Goal: Transaction & Acquisition: Book appointment/travel/reservation

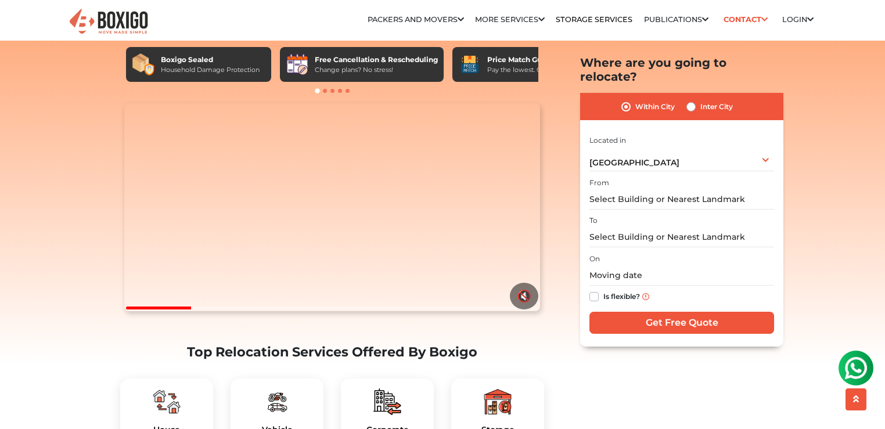
scroll to position [14, 0]
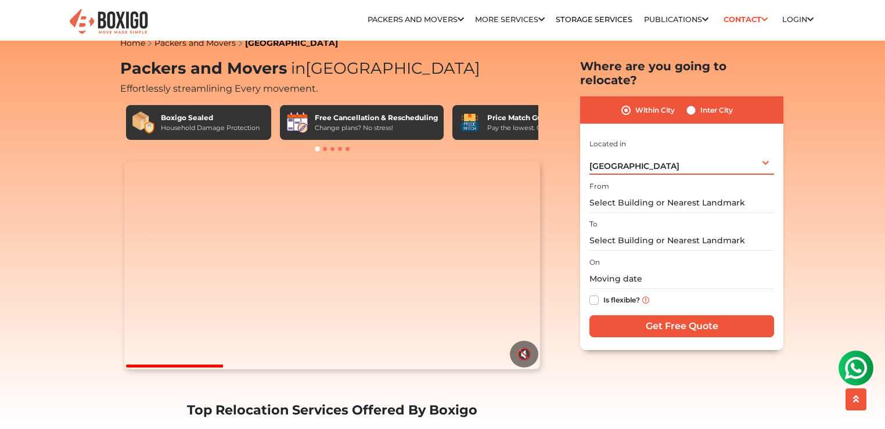
click at [648, 154] on div "[GEOGRAPHIC_DATA] Select City [GEOGRAPHIC_DATA] [GEOGRAPHIC_DATA] [GEOGRAPHIC_D…" at bounding box center [682, 162] width 185 height 24
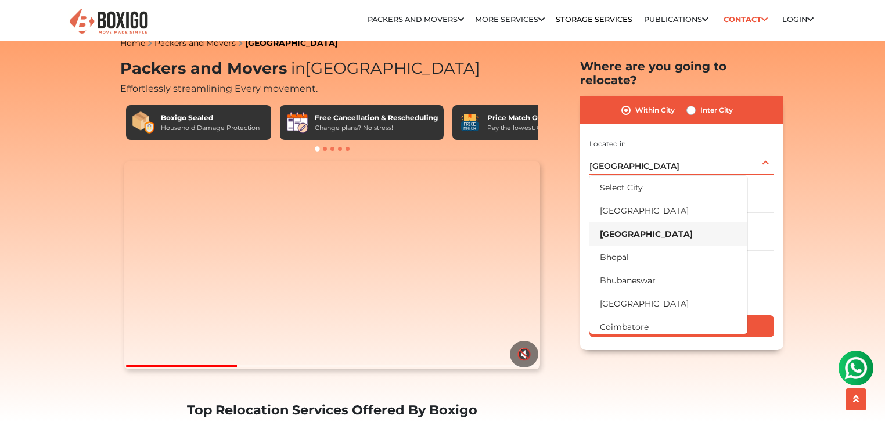
click at [648, 154] on div "[GEOGRAPHIC_DATA] Select City [GEOGRAPHIC_DATA] [GEOGRAPHIC_DATA] [GEOGRAPHIC_D…" at bounding box center [682, 162] width 185 height 24
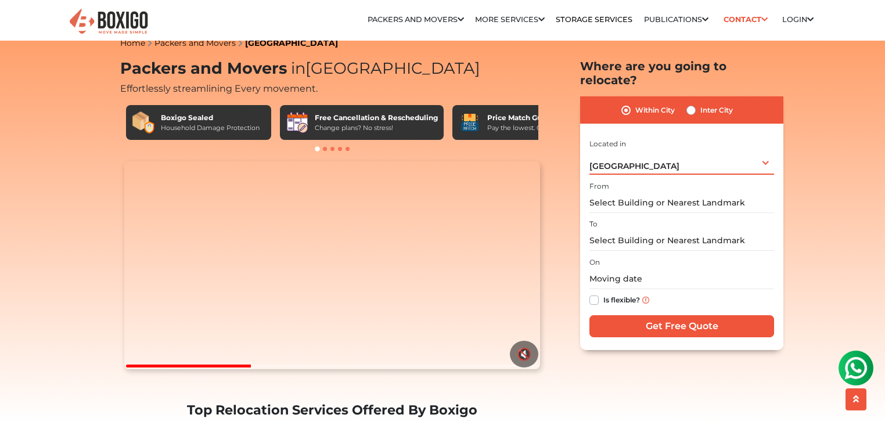
click at [648, 154] on div "[GEOGRAPHIC_DATA] Select City [GEOGRAPHIC_DATA] [GEOGRAPHIC_DATA] [GEOGRAPHIC_D…" at bounding box center [682, 162] width 185 height 24
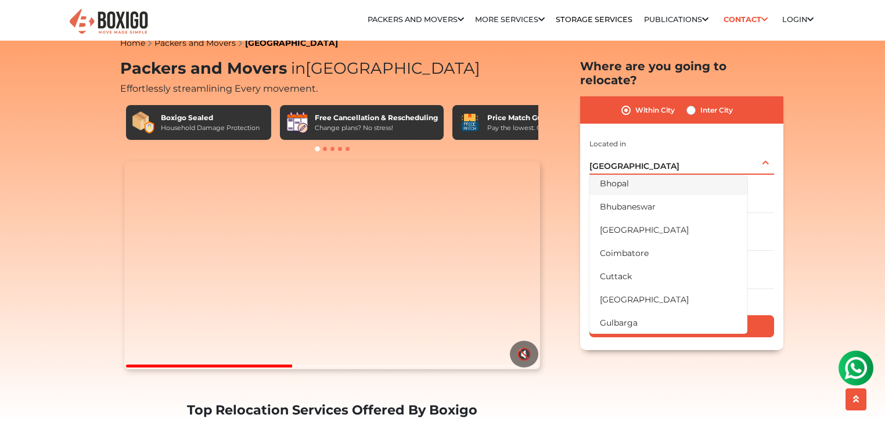
scroll to position [134, 0]
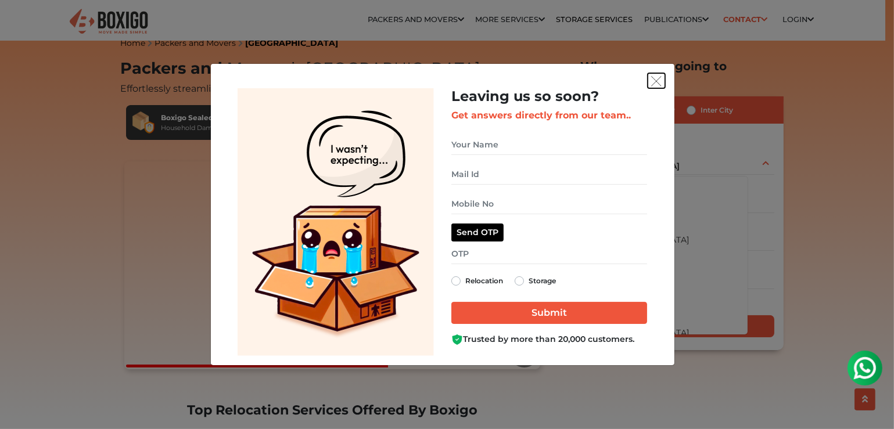
click at [652, 85] on img "get free quote dialog" at bounding box center [656, 81] width 10 height 10
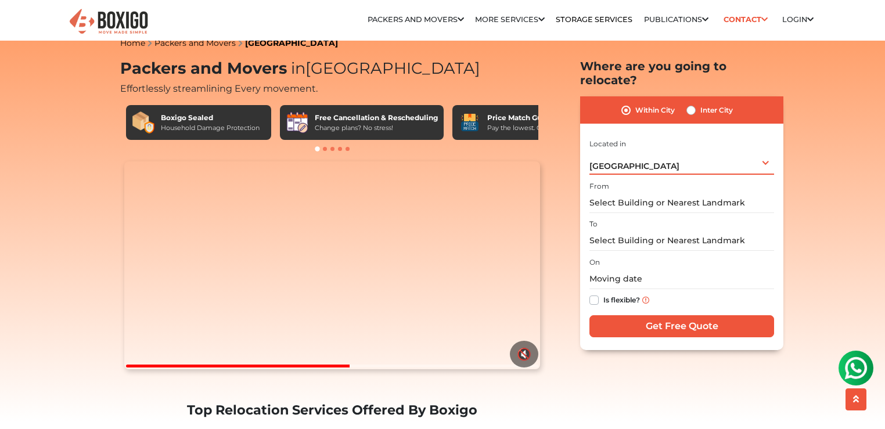
click at [613, 161] on span "[GEOGRAPHIC_DATA]" at bounding box center [635, 166] width 90 height 10
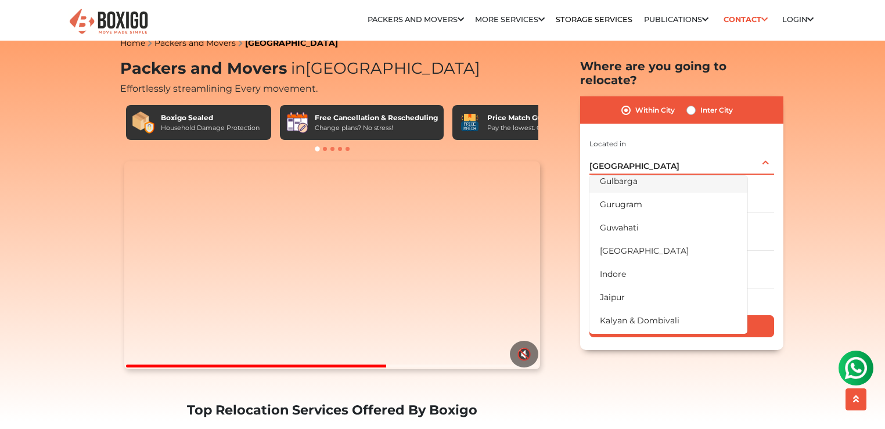
scroll to position [216, 0]
click at [641, 239] on li "[GEOGRAPHIC_DATA]" at bounding box center [669, 250] width 158 height 23
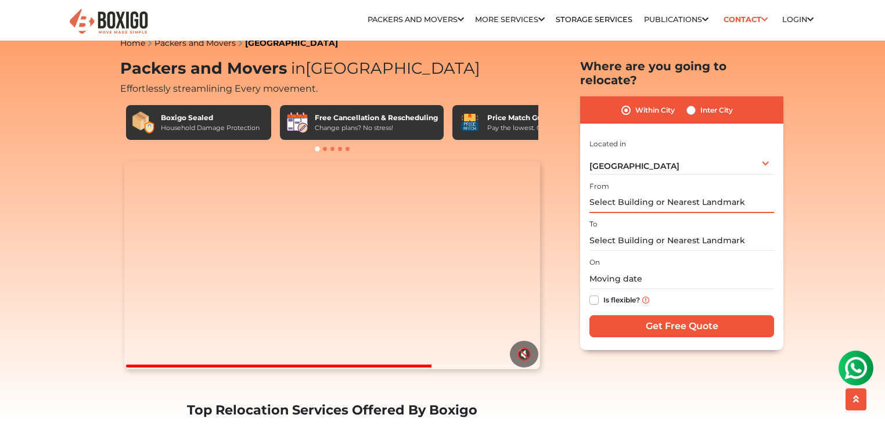
click at [642, 193] on input "text" at bounding box center [682, 203] width 185 height 20
click at [652, 150] on div "[GEOGRAPHIC_DATA] Select City [GEOGRAPHIC_DATA] [GEOGRAPHIC_DATA] [GEOGRAPHIC_D…" at bounding box center [682, 162] width 185 height 24
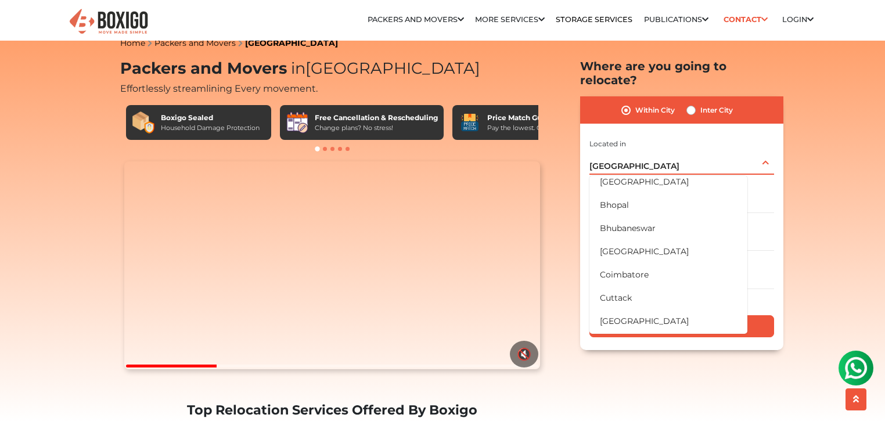
scroll to position [51, 0]
click at [630, 171] on li "[GEOGRAPHIC_DATA]" at bounding box center [669, 182] width 158 height 23
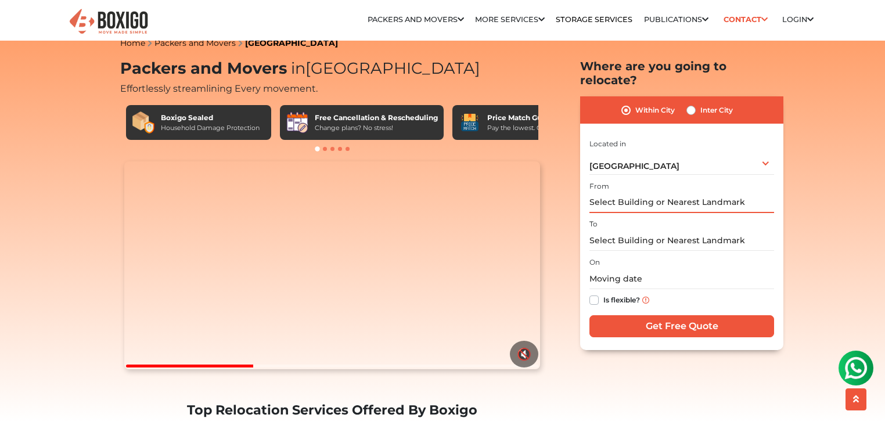
click at [625, 194] on input "text" at bounding box center [682, 203] width 185 height 20
type input "g"
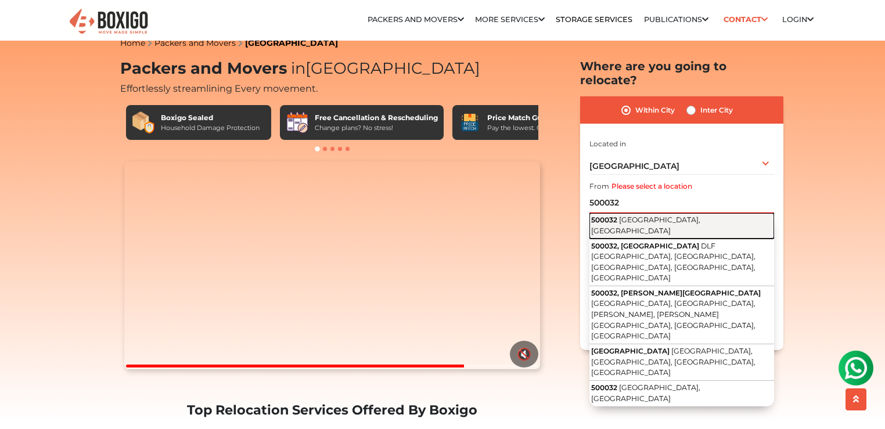
click at [665, 216] on span "[GEOGRAPHIC_DATA], [GEOGRAPHIC_DATA]" at bounding box center [645, 226] width 109 height 20
type input "[GEOGRAPHIC_DATA], [GEOGRAPHIC_DATA] 500032"
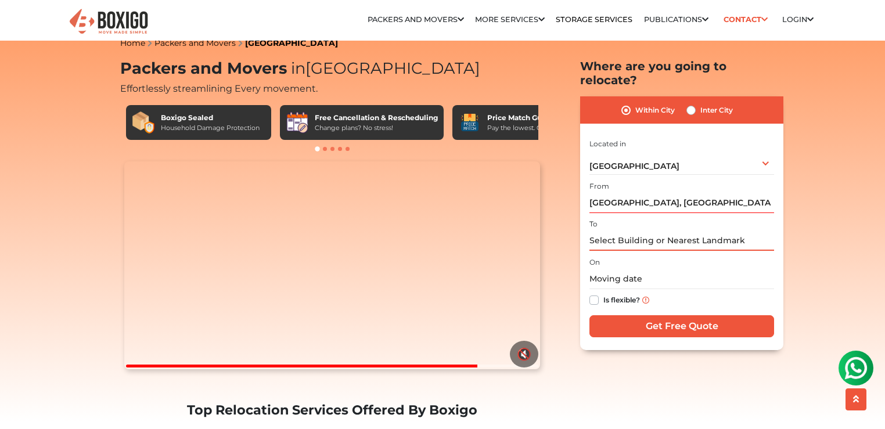
click at [638, 231] on input "text" at bounding box center [682, 241] width 185 height 20
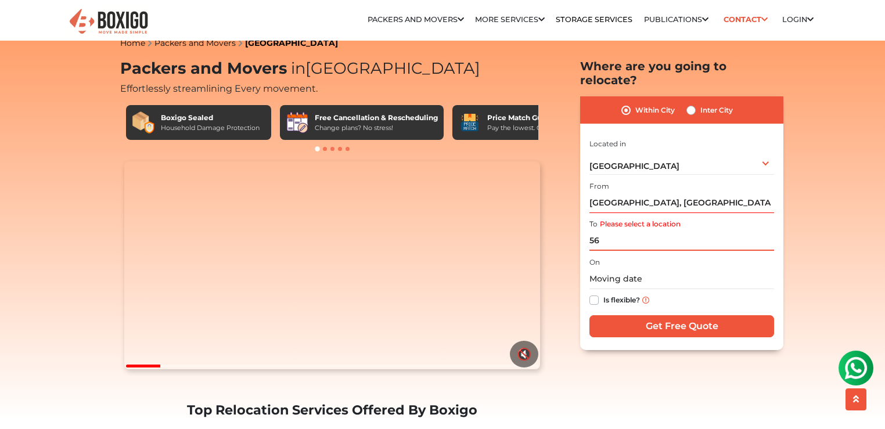
click at [606, 231] on input "56" at bounding box center [682, 241] width 185 height 20
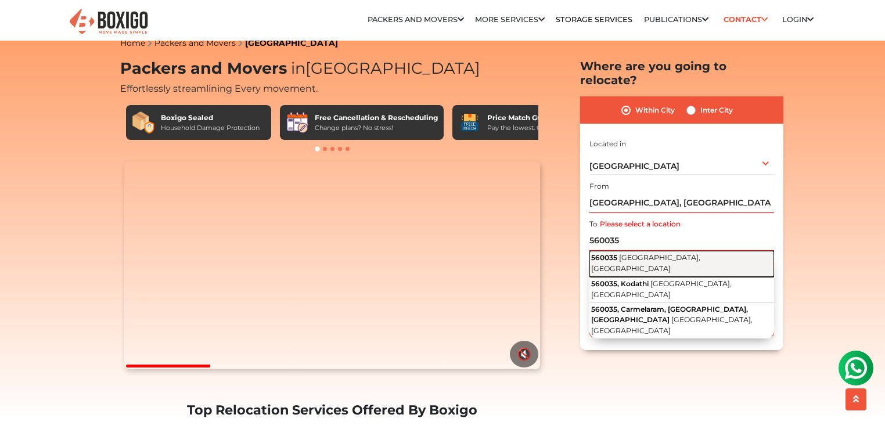
click at [652, 253] on span "[GEOGRAPHIC_DATA], [GEOGRAPHIC_DATA]" at bounding box center [645, 263] width 109 height 20
type input "[GEOGRAPHIC_DATA]"
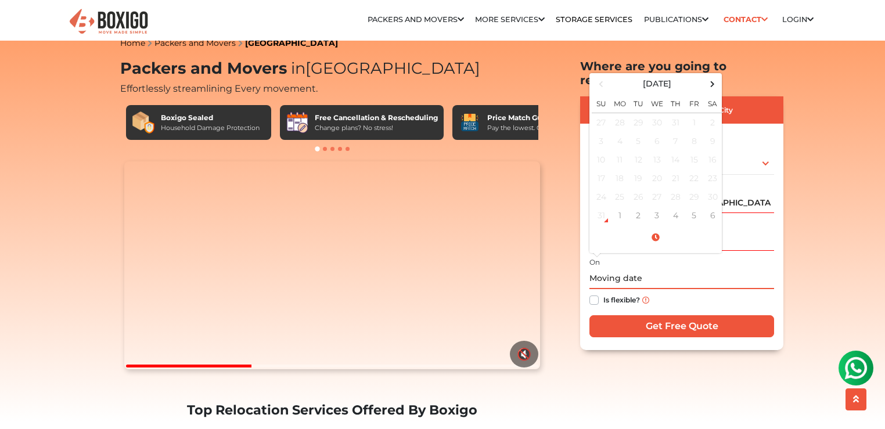
click at [626, 270] on input "text" at bounding box center [682, 279] width 185 height 20
click at [634, 206] on td "2" at bounding box center [638, 215] width 19 height 19
type input "[DATE] 12:00 AM"
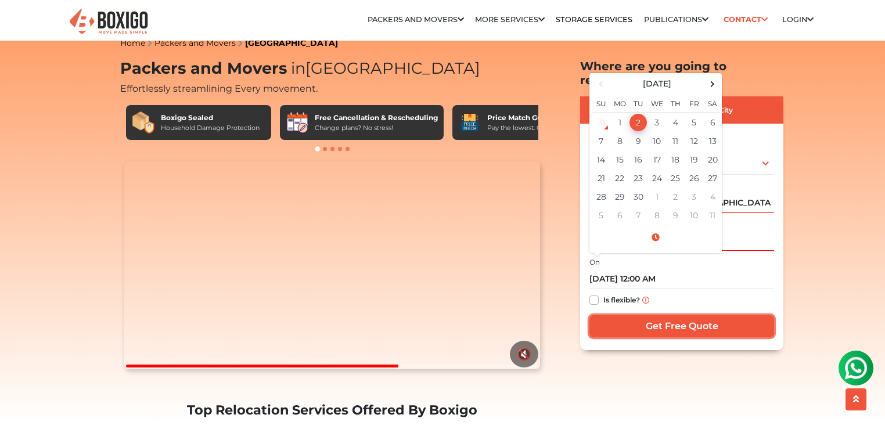
click at [669, 315] on input "Get Free Quote" at bounding box center [682, 326] width 185 height 22
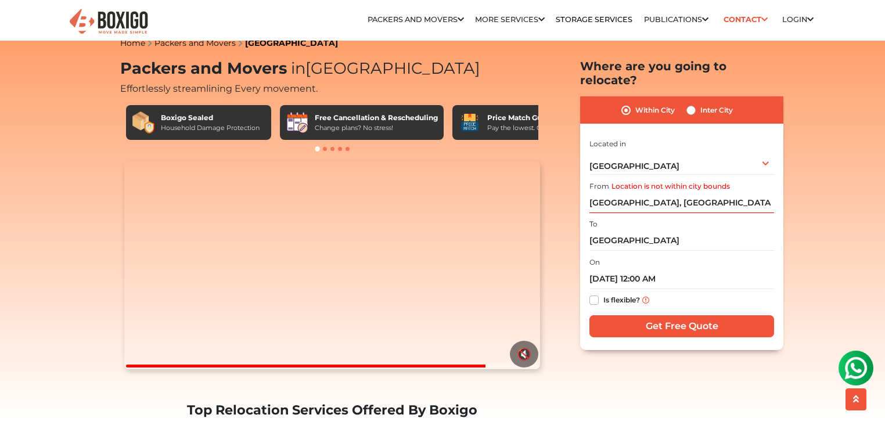
click at [701, 103] on label "Inter City" at bounding box center [717, 110] width 33 height 14
click at [691, 103] on input "Inter City" at bounding box center [691, 109] width 9 height 12
radio input "true"
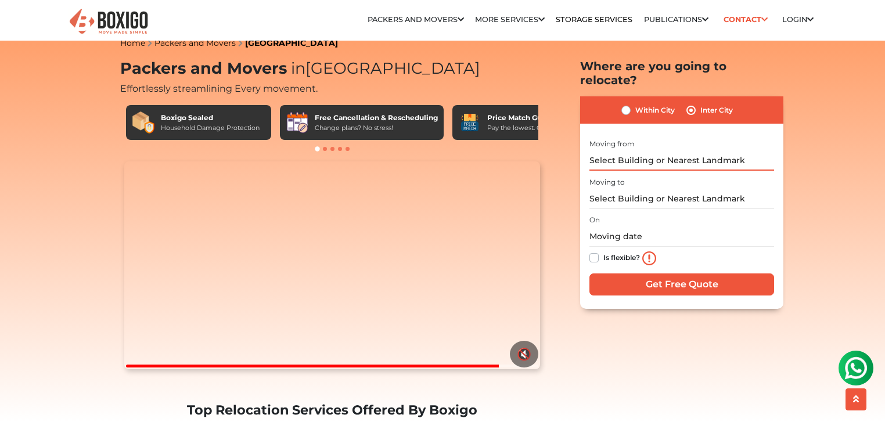
click at [662, 150] on input "text" at bounding box center [682, 160] width 185 height 20
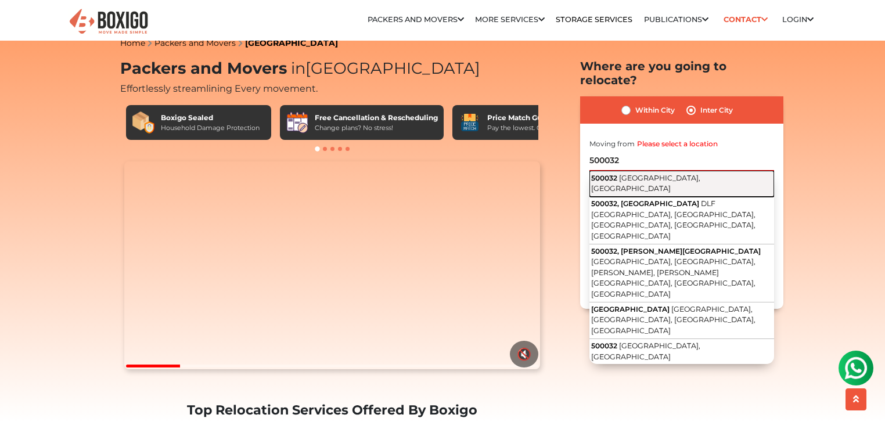
click at [646, 174] on span "[GEOGRAPHIC_DATA], [GEOGRAPHIC_DATA]" at bounding box center [645, 184] width 109 height 20
type input "[GEOGRAPHIC_DATA], [GEOGRAPHIC_DATA] 500032"
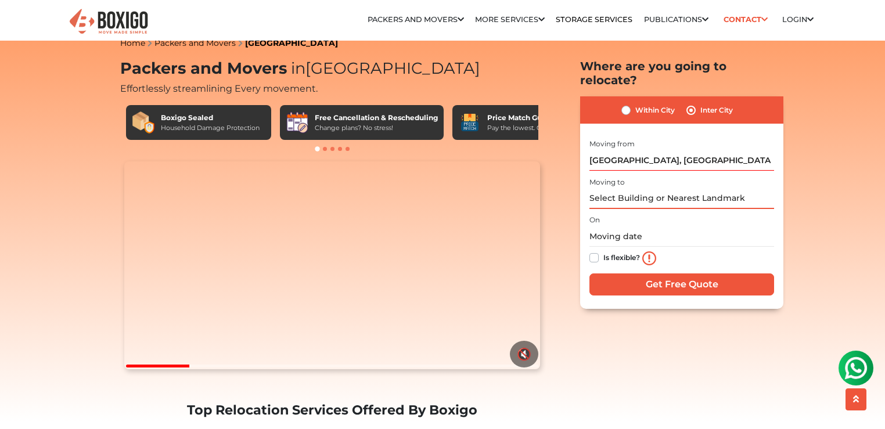
click at [609, 192] on input "text" at bounding box center [682, 199] width 185 height 20
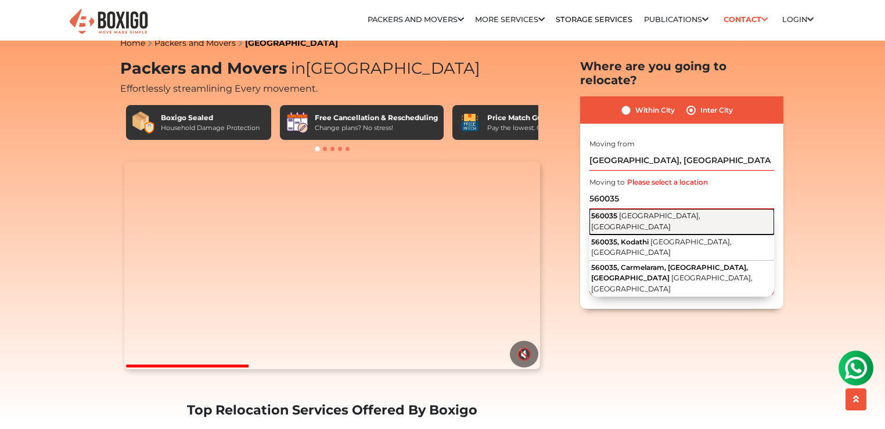
click at [639, 211] on span "[GEOGRAPHIC_DATA], [GEOGRAPHIC_DATA]" at bounding box center [645, 221] width 109 height 20
type input "[GEOGRAPHIC_DATA]"
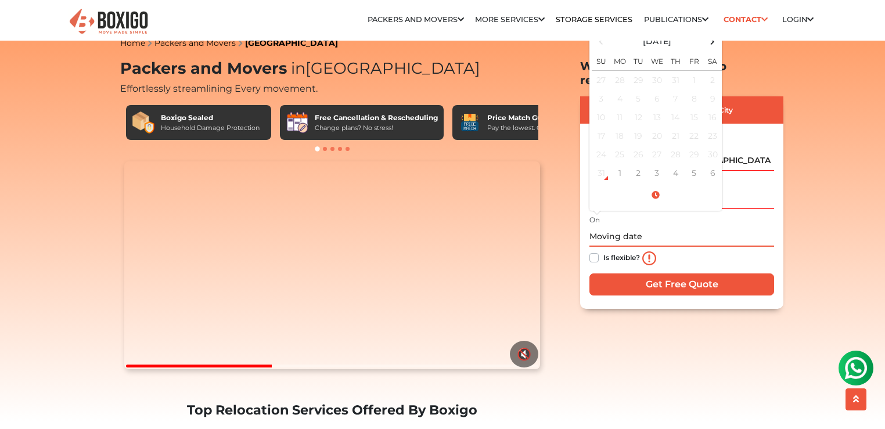
click at [611, 227] on input "text" at bounding box center [682, 237] width 185 height 20
click at [638, 164] on td "2" at bounding box center [638, 173] width 19 height 19
type input "[DATE] 12:00 AM"
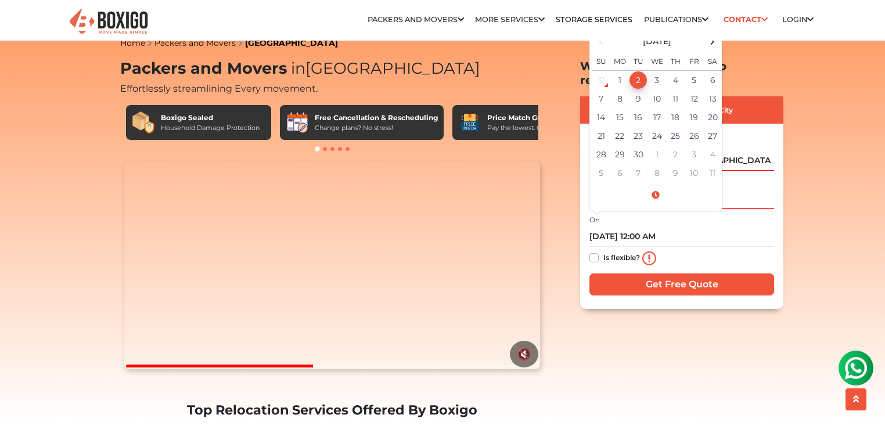
click at [604, 251] on label "Is flexible?" at bounding box center [622, 257] width 37 height 12
click at [593, 251] on input "Is flexible?" at bounding box center [594, 257] width 9 height 12
checkbox input "true"
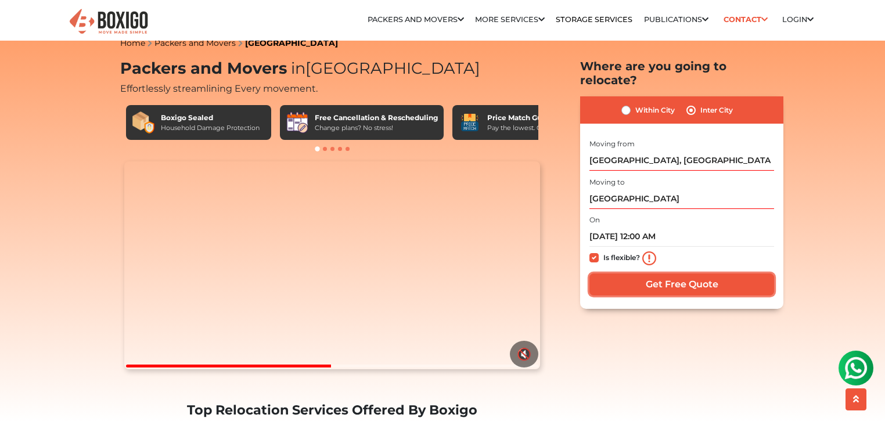
click at [650, 274] on input "Get Free Quote" at bounding box center [682, 285] width 185 height 22
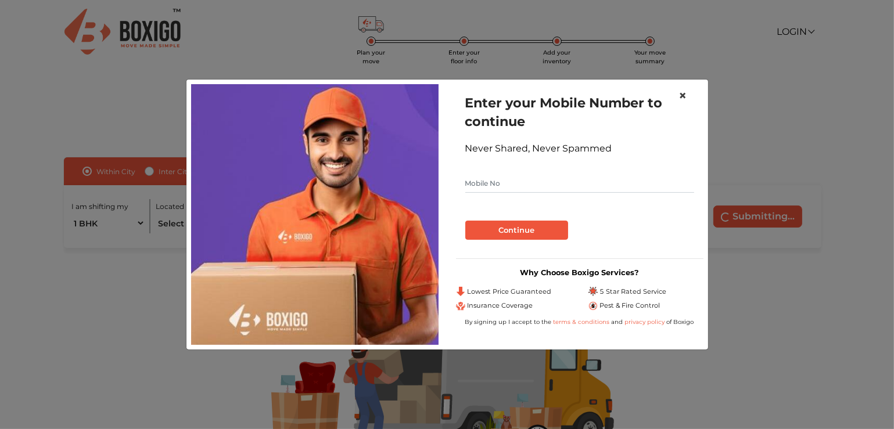
click at [683, 96] on span "×" at bounding box center [683, 95] width 8 height 17
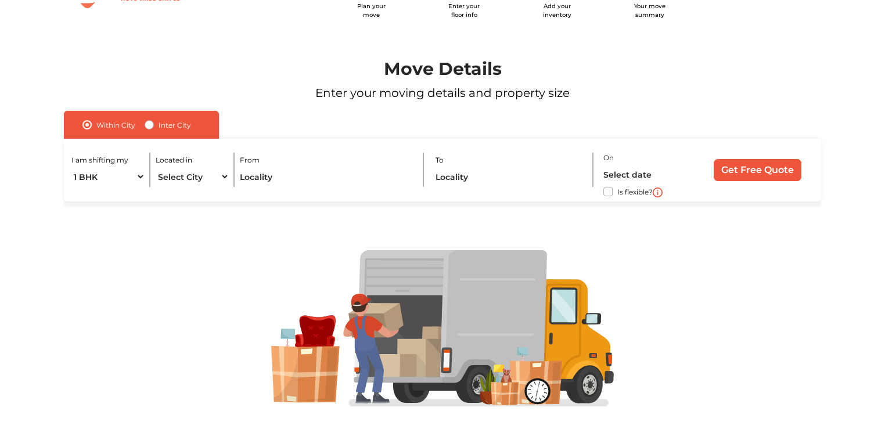
scroll to position [74, 0]
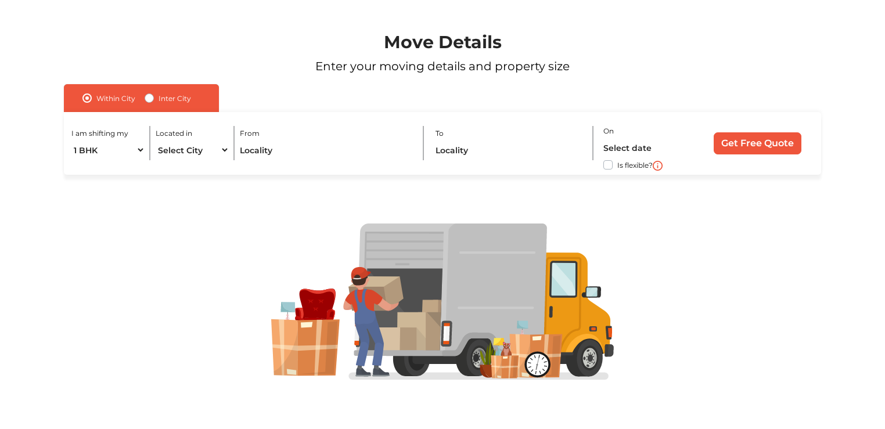
click at [159, 98] on label "Inter City" at bounding box center [175, 98] width 33 height 14
click at [145, 98] on input "Inter City" at bounding box center [149, 97] width 9 height 12
radio input "true"
click at [147, 149] on select "1 BHK 2 BHK 3 BHK 3 + BHK FEW ITEMS" at bounding box center [117, 150] width 93 height 20
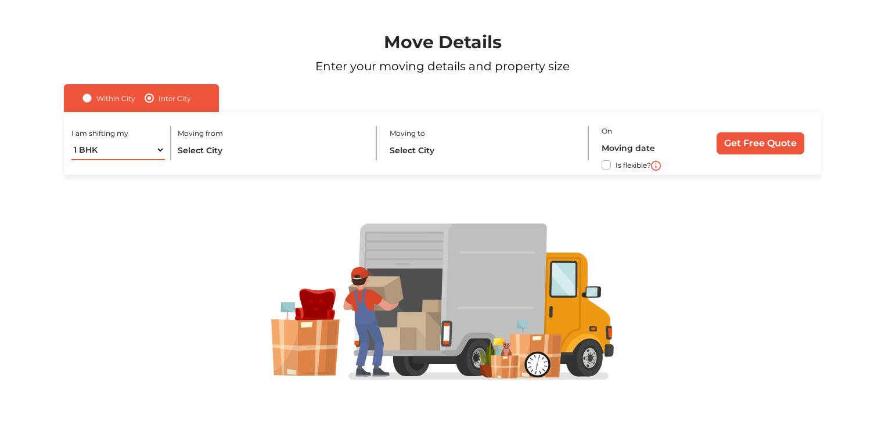
click at [147, 149] on select "1 BHK 2 BHK 3 BHK 3 + BHK FEW ITEMS" at bounding box center [117, 150] width 93 height 20
select select "FEW ITEMS"
click at [71, 140] on select "1 BHK 2 BHK 3 BHK 3 + BHK FEW ITEMS" at bounding box center [117, 150] width 93 height 20
click at [246, 152] on input "text" at bounding box center [272, 150] width 188 height 20
click at [267, 152] on input "text" at bounding box center [272, 150] width 188 height 20
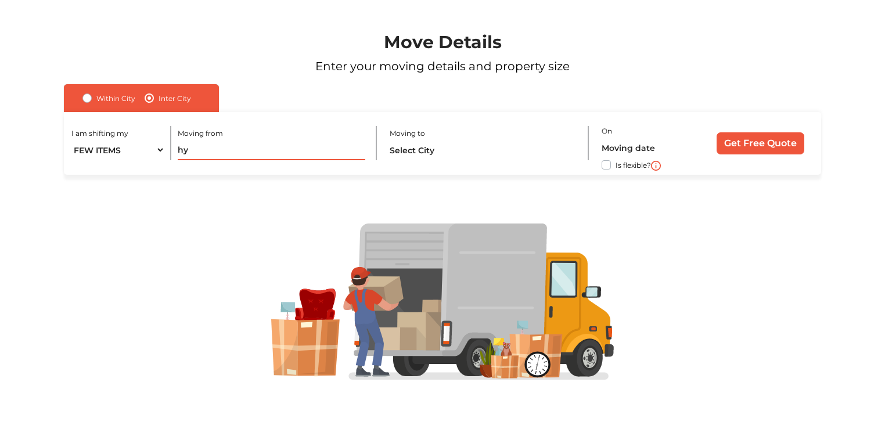
type input "h"
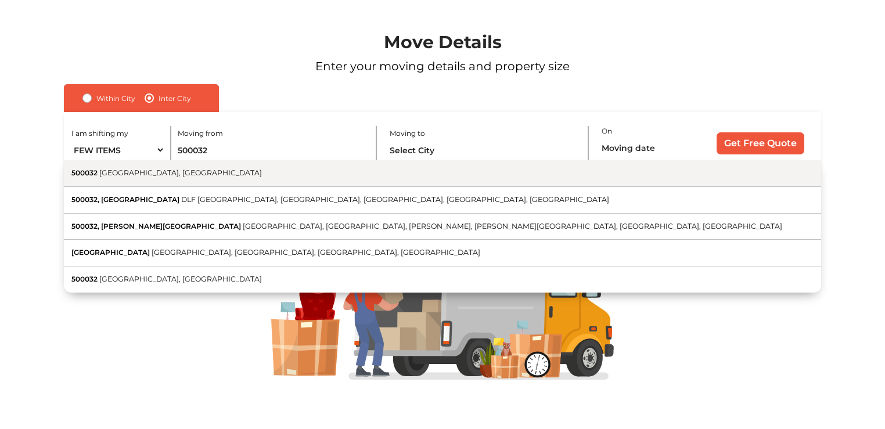
click at [218, 174] on button "500032 Hyderabad, Telangana" at bounding box center [442, 173] width 757 height 27
type input "[GEOGRAPHIC_DATA], [GEOGRAPHIC_DATA] 500032"
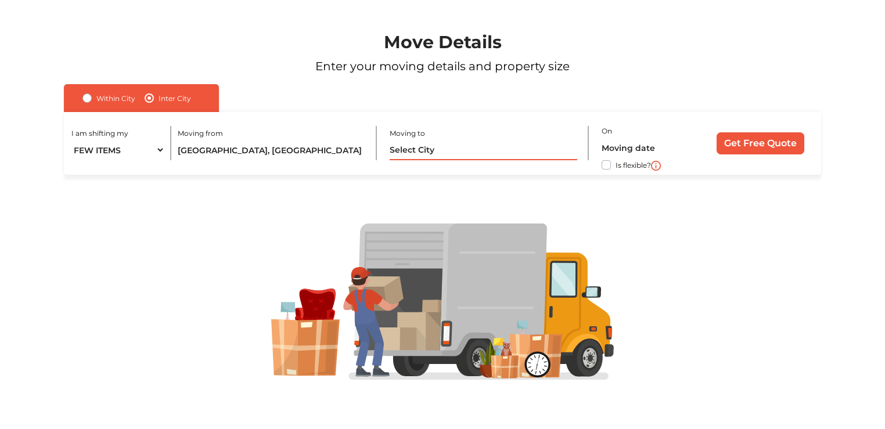
click at [410, 154] on input "text" at bounding box center [484, 150] width 188 height 20
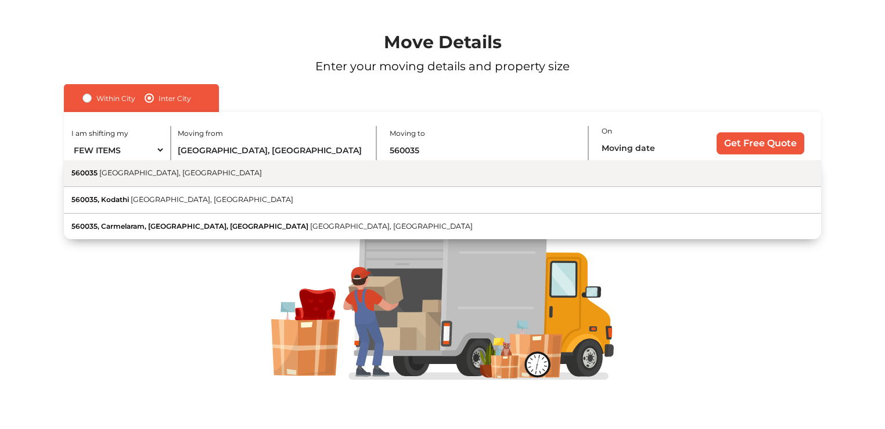
click at [454, 170] on button "560035 Bengaluru, Karnataka" at bounding box center [442, 173] width 757 height 27
type input "[GEOGRAPHIC_DATA]"
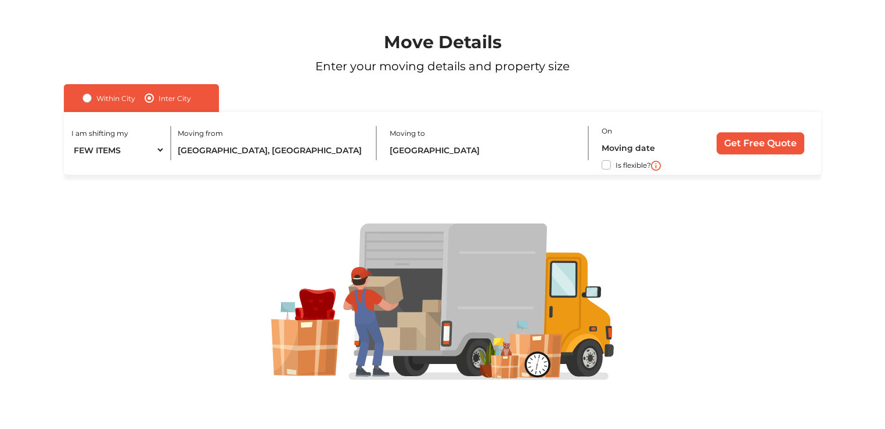
click at [616, 168] on label "Is flexible?" at bounding box center [633, 164] width 35 height 12
click at [73, 168] on input "Is flexible?" at bounding box center [68, 164] width 9 height 12
checkbox input "true"
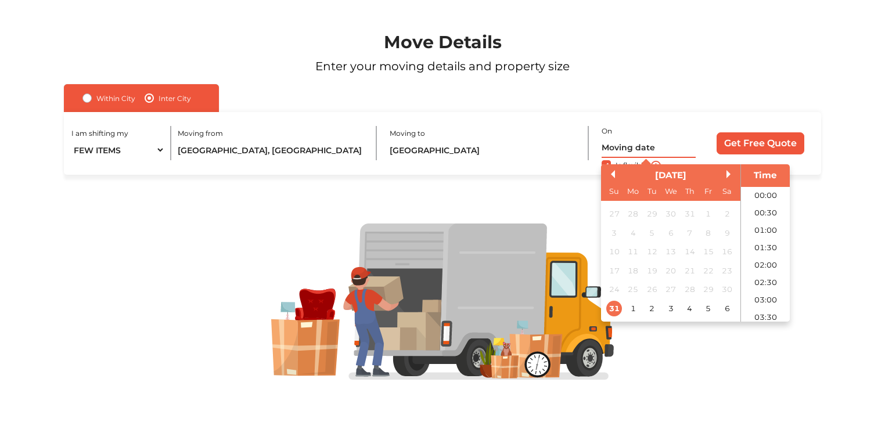
click at [655, 142] on input "text" at bounding box center [649, 148] width 94 height 20
click at [654, 307] on div "2" at bounding box center [652, 308] width 16 height 16
type input "02/09/2025 12:00 AM"
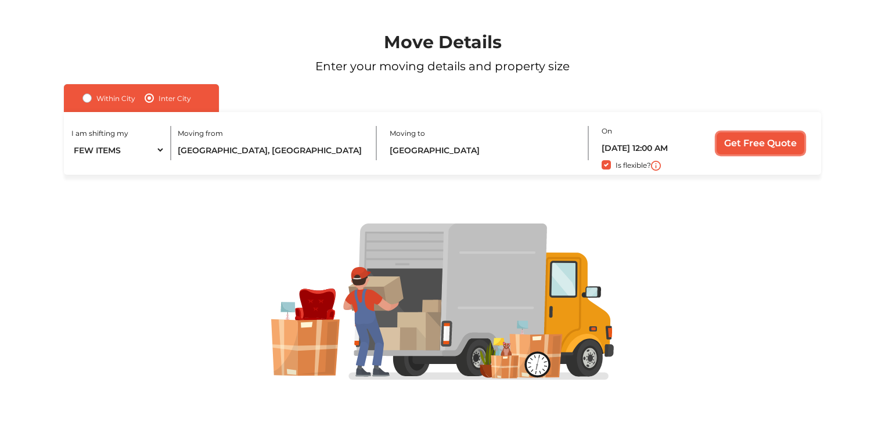
click at [788, 139] on input "Get Free Quote" at bounding box center [761, 143] width 88 height 22
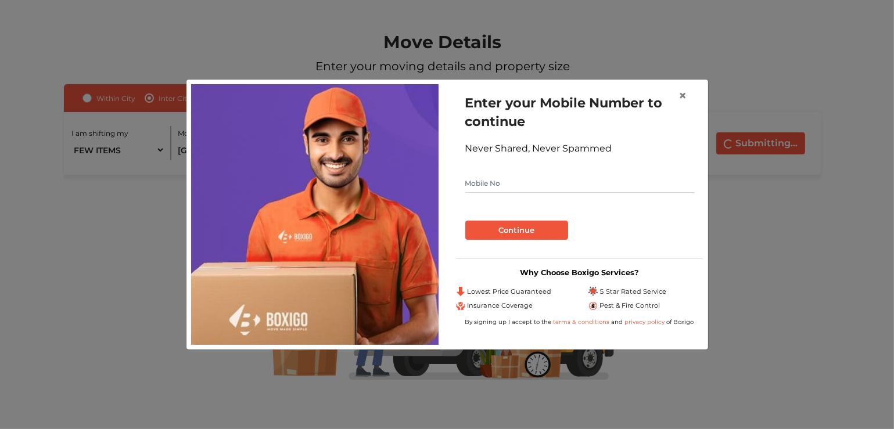
click at [560, 188] on input "text" at bounding box center [579, 183] width 229 height 19
type input "7878787878"
click at [515, 233] on button "Continue" at bounding box center [516, 231] width 103 height 20
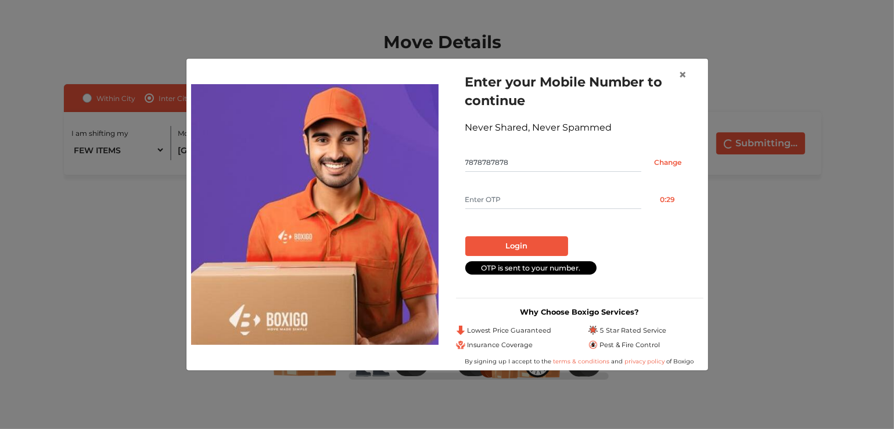
click at [516, 210] on form "Enter your Mobile Number to continue Never Shared, Never Spammed 7878787878 Cha…" at bounding box center [579, 174] width 229 height 202
click at [669, 159] on input "Change" at bounding box center [667, 162] width 53 height 19
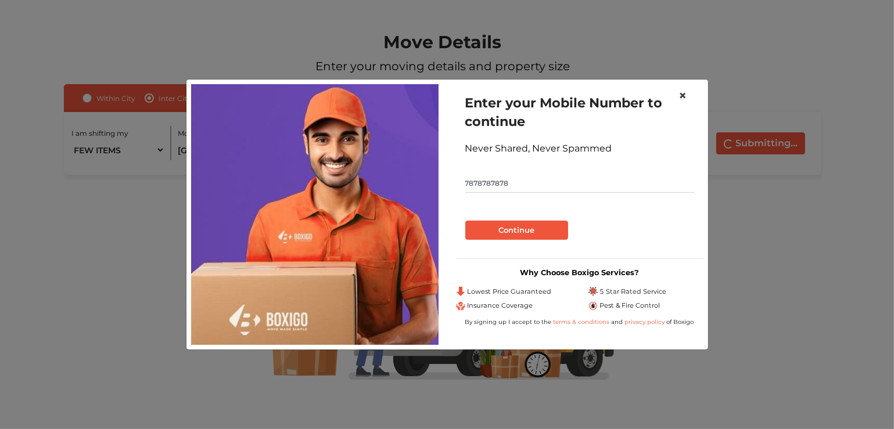
click at [684, 99] on span "×" at bounding box center [683, 95] width 8 height 17
